Goal: Find specific fact: Find specific fact

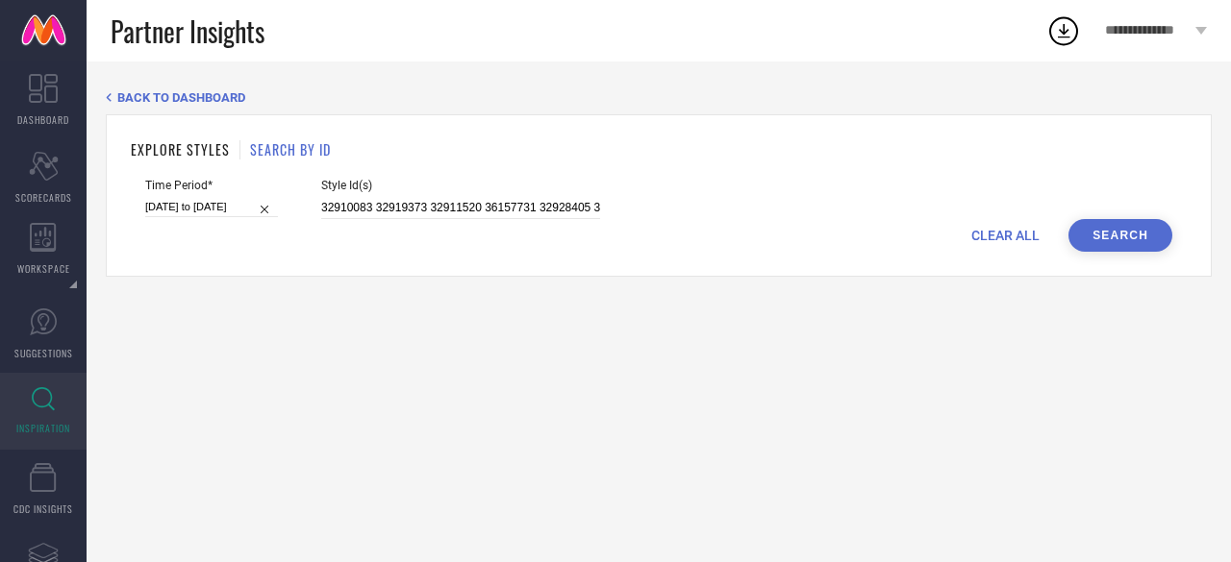
scroll to position [0, 4625]
type input "32910083 32919373 32911520 36157731 32928405 32918063 35889826 34183037 3686800…"
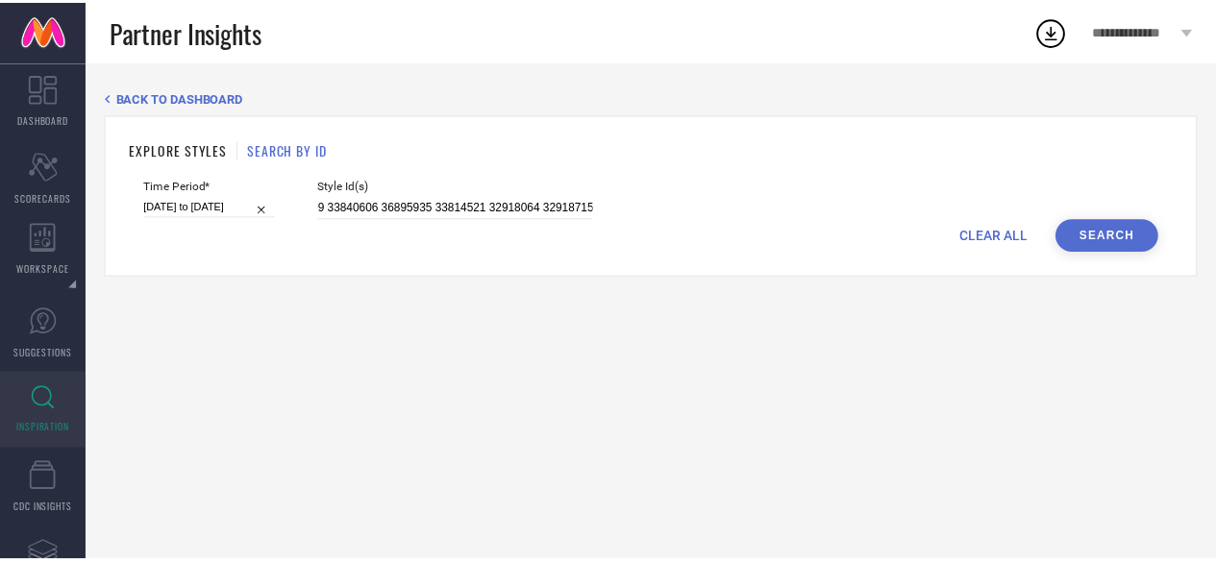
scroll to position [0, 0]
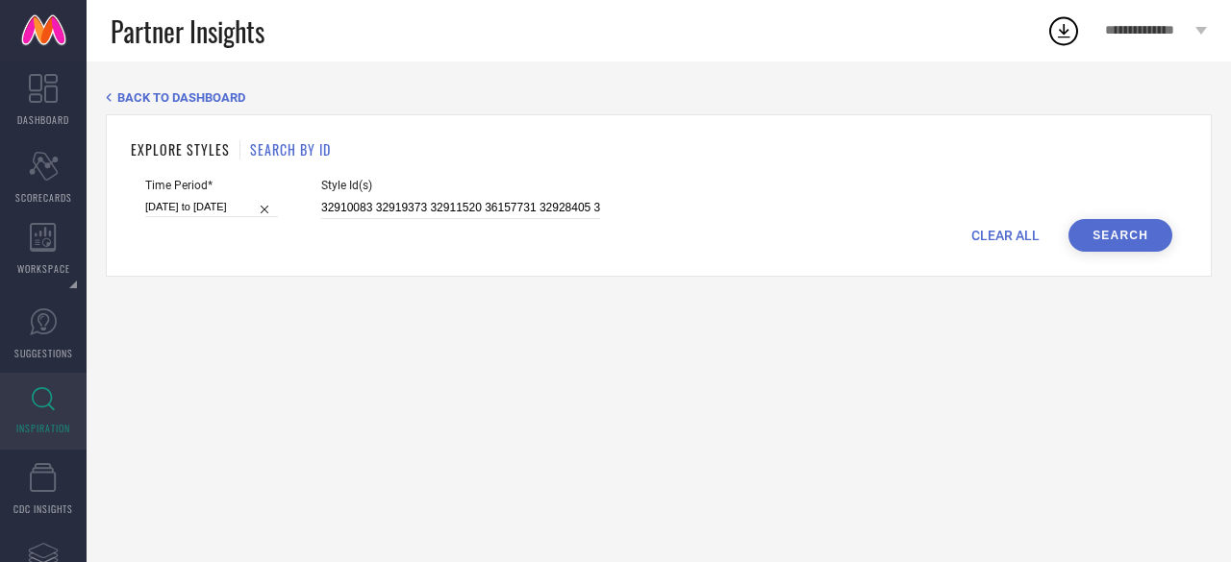
click at [1100, 236] on button "Search" at bounding box center [1120, 235] width 104 height 33
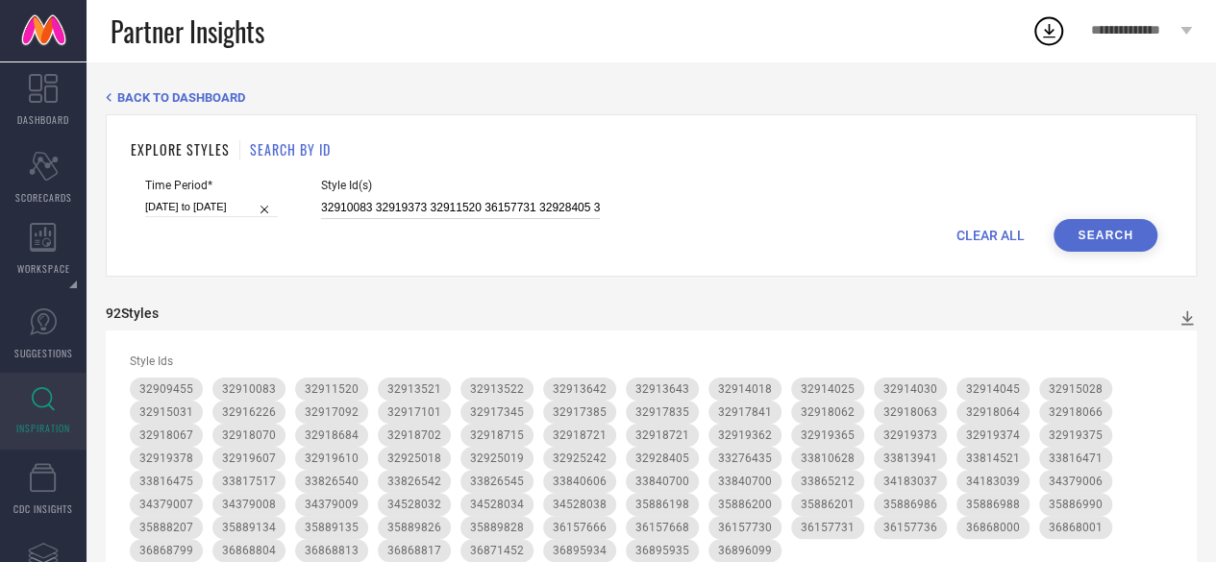
click at [508, 207] on input "32910083 32919373 32911520 36157731 32928405 32918063 35889826 34183037 3686800…" at bounding box center [460, 208] width 279 height 22
paste input "3817517 36895933 33826540 33816470 32910083 32916377 35889826 35886990 33840601…"
type input "33817517 36895933 33826540 33816470 32910083 32916377 35889826 35886990 3384060…"
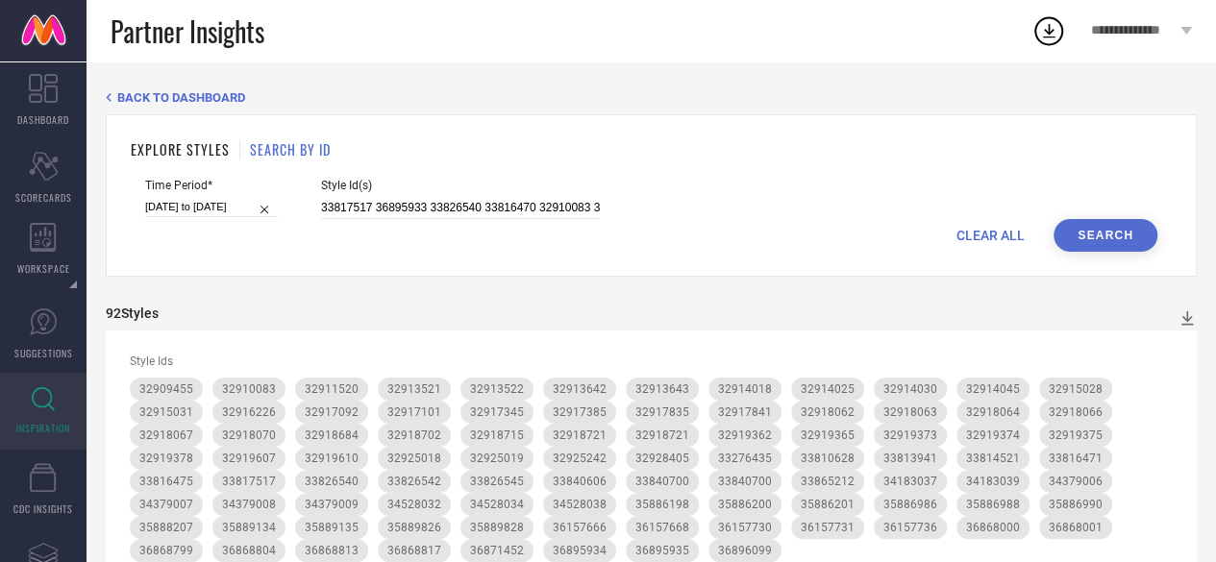
click at [1079, 243] on button "Search" at bounding box center [1106, 235] width 104 height 33
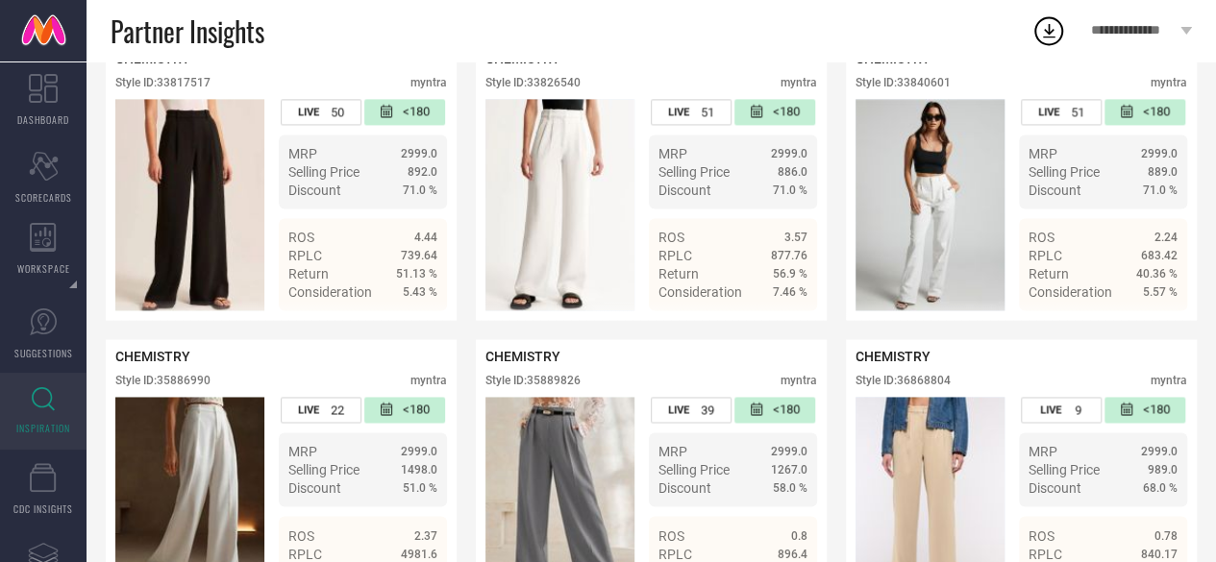
scroll to position [1273, 0]
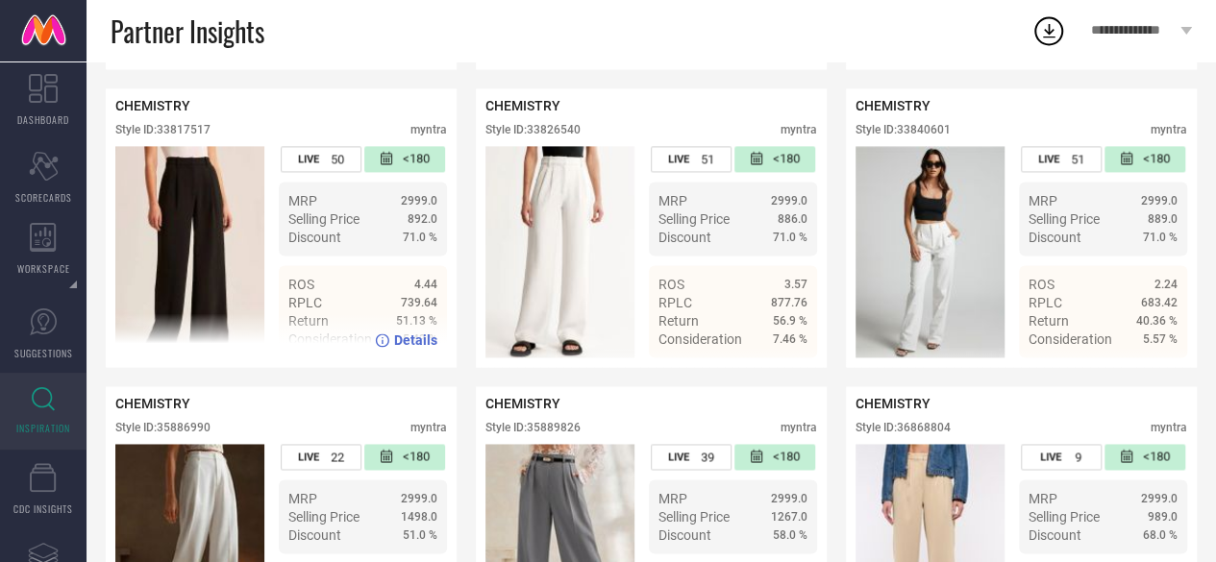
click at [191, 137] on div "Style ID: 33817517" at bounding box center [162, 129] width 95 height 13
copy div "33817517"
